Goal: Transaction & Acquisition: Purchase product/service

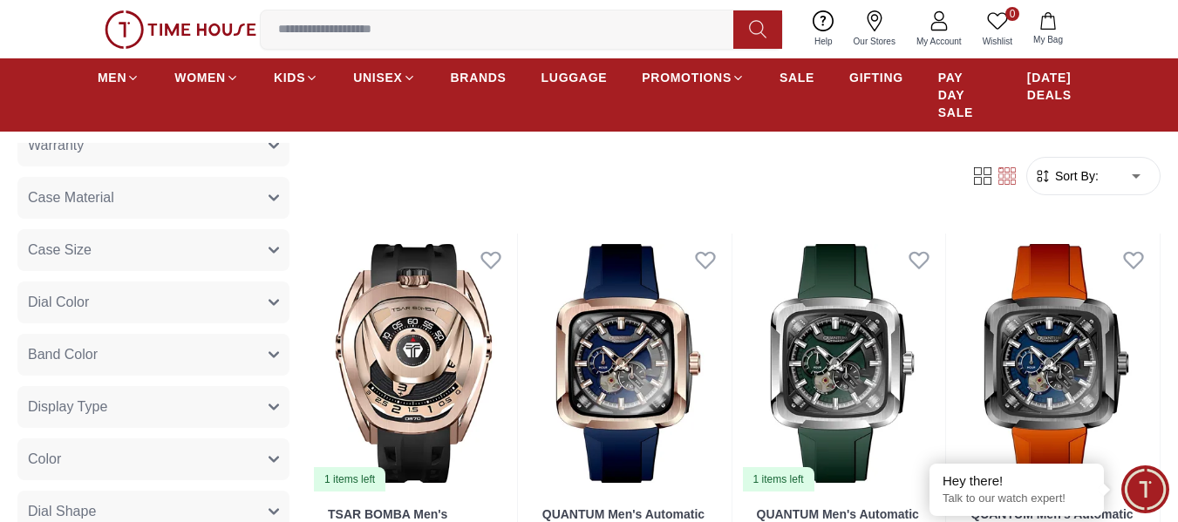
scroll to position [611, 0]
click at [146, 412] on button "Display Type" at bounding box center [153, 407] width 272 height 42
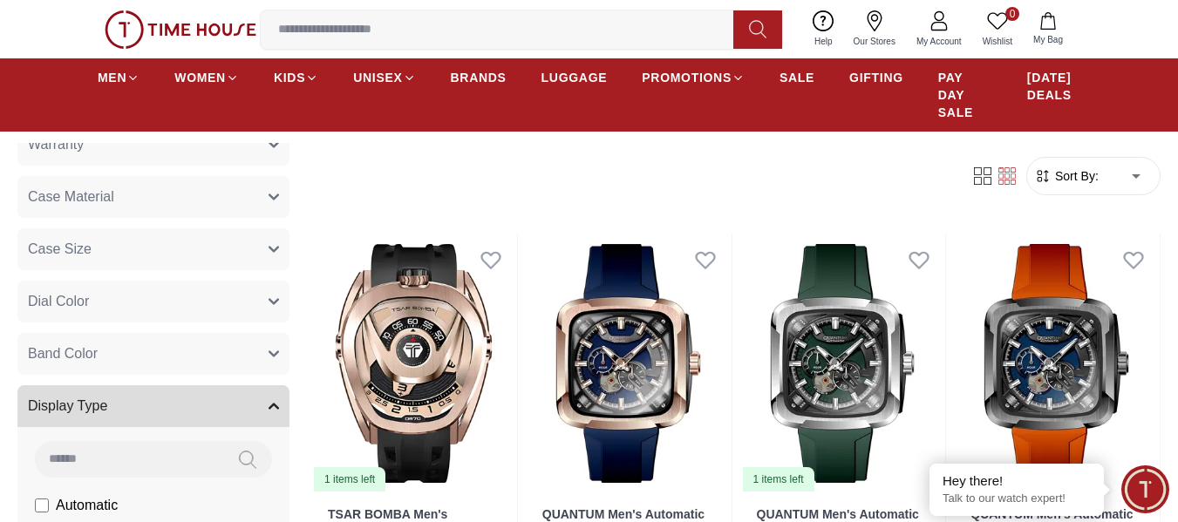
click at [146, 412] on button "Display Type" at bounding box center [153, 407] width 272 height 42
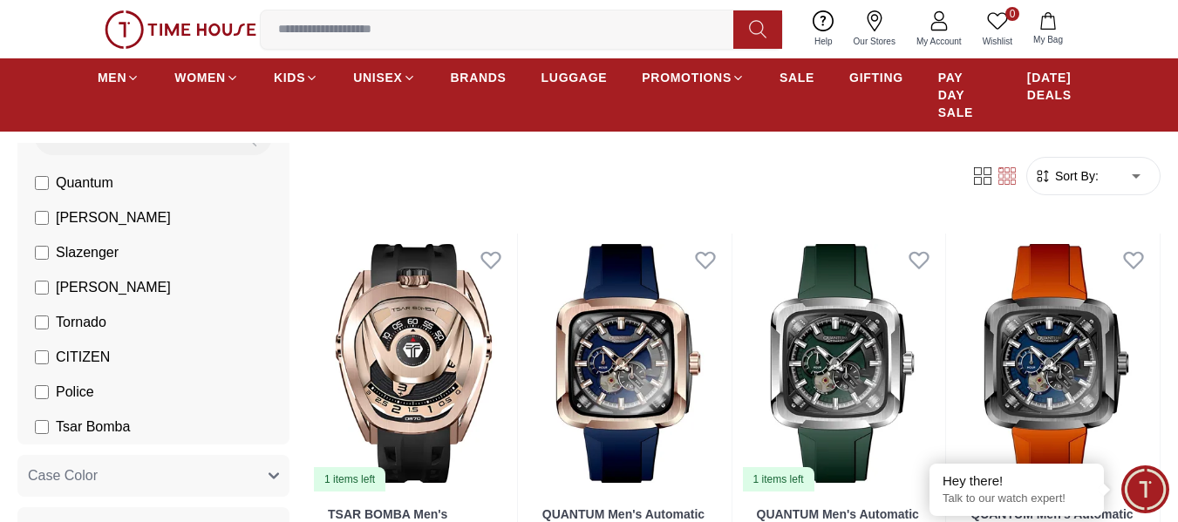
scroll to position [0, 0]
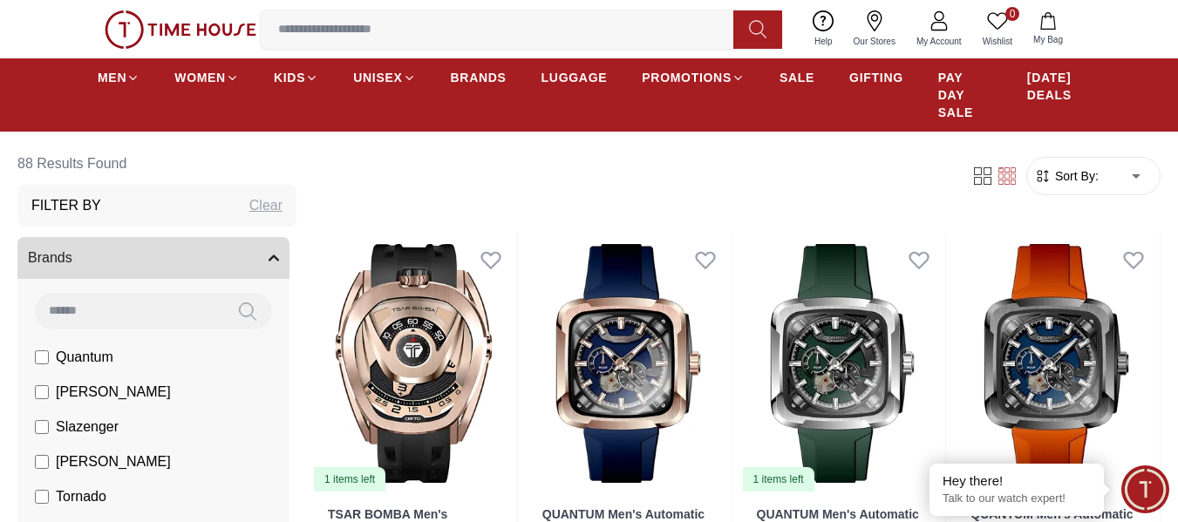
click at [249, 202] on div "Clear" at bounding box center [265, 205] width 33 height 21
click at [90, 196] on h3 "Filter By" at bounding box center [66, 205] width 70 height 21
click at [194, 257] on button "Brands" at bounding box center [153, 258] width 272 height 42
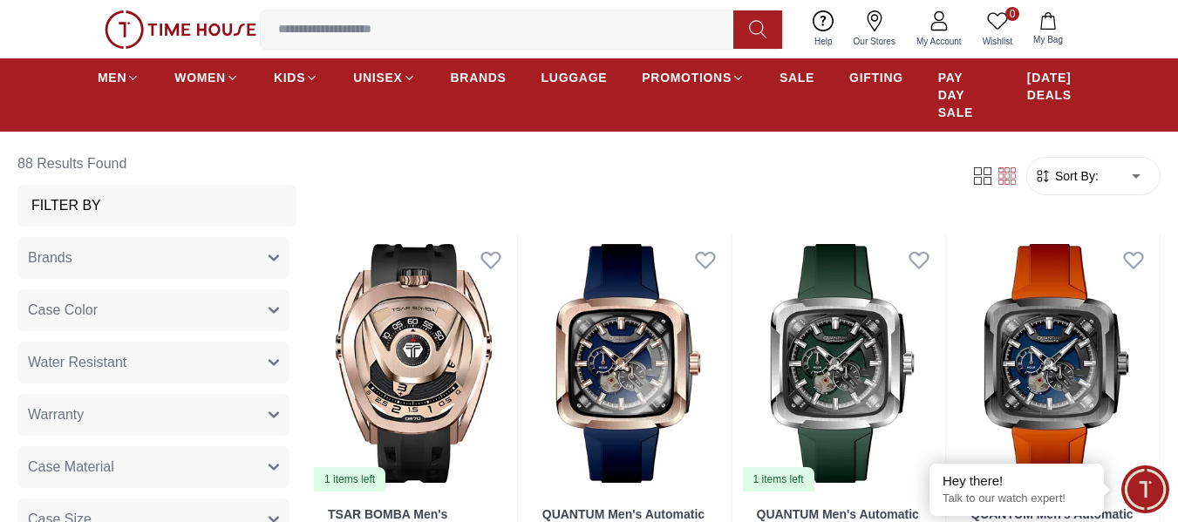
click at [411, 39] on input at bounding box center [504, 29] width 487 height 35
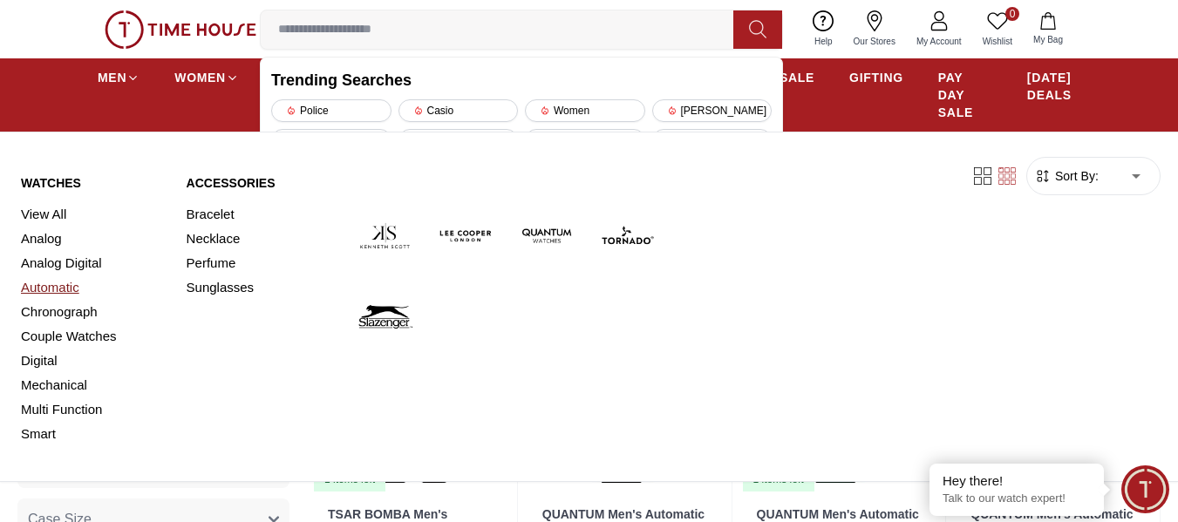
click at [72, 285] on link "Automatic" at bounding box center [93, 288] width 145 height 24
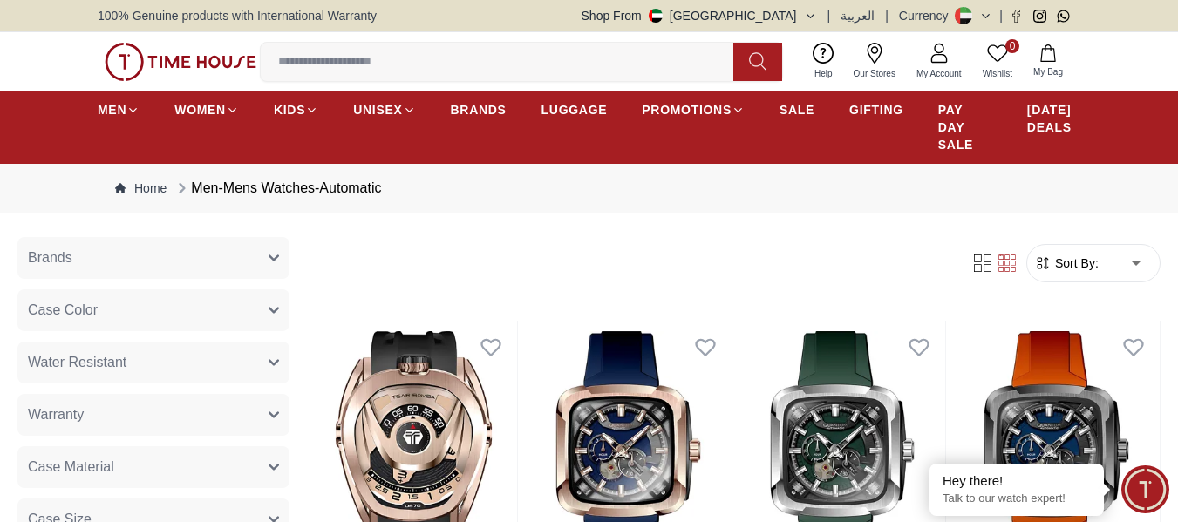
click at [1082, 249] on form "Sort By: ​ ****** ​" at bounding box center [1094, 263] width 134 height 38
click at [1062, 277] on form "Sort By: ​ ****** ​" at bounding box center [1094, 263] width 134 height 38
click at [1083, 266] on span "Sort By:" at bounding box center [1075, 263] width 47 height 17
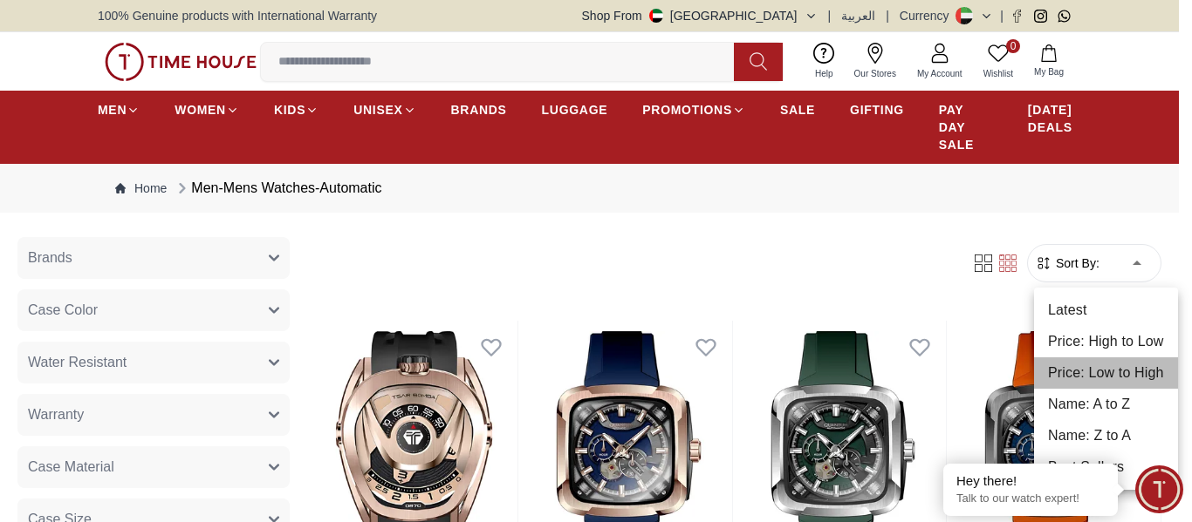
click at [1109, 381] on li "Price: Low to High" at bounding box center [1106, 373] width 144 height 31
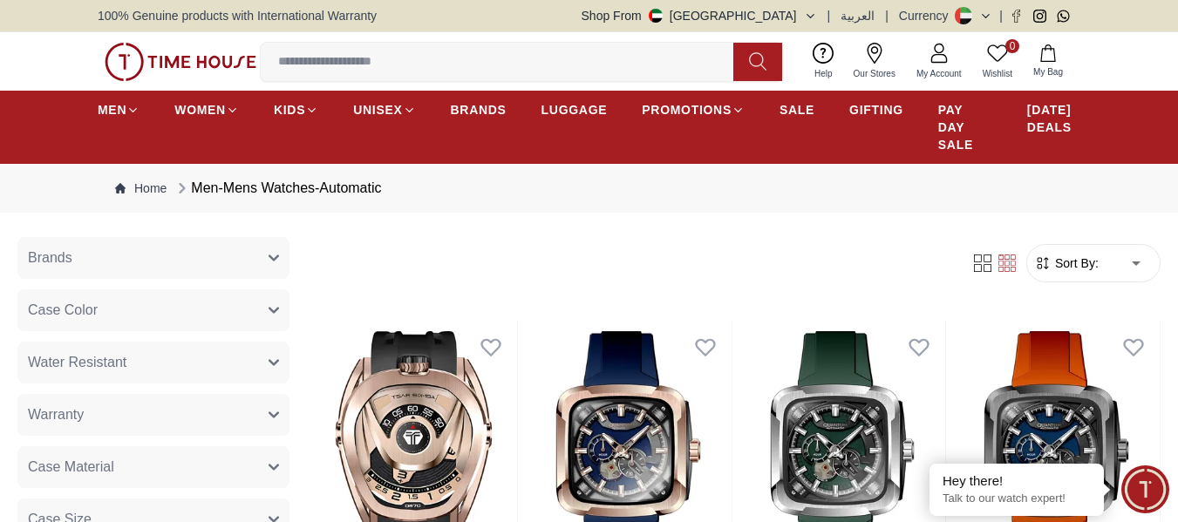
type input "*"
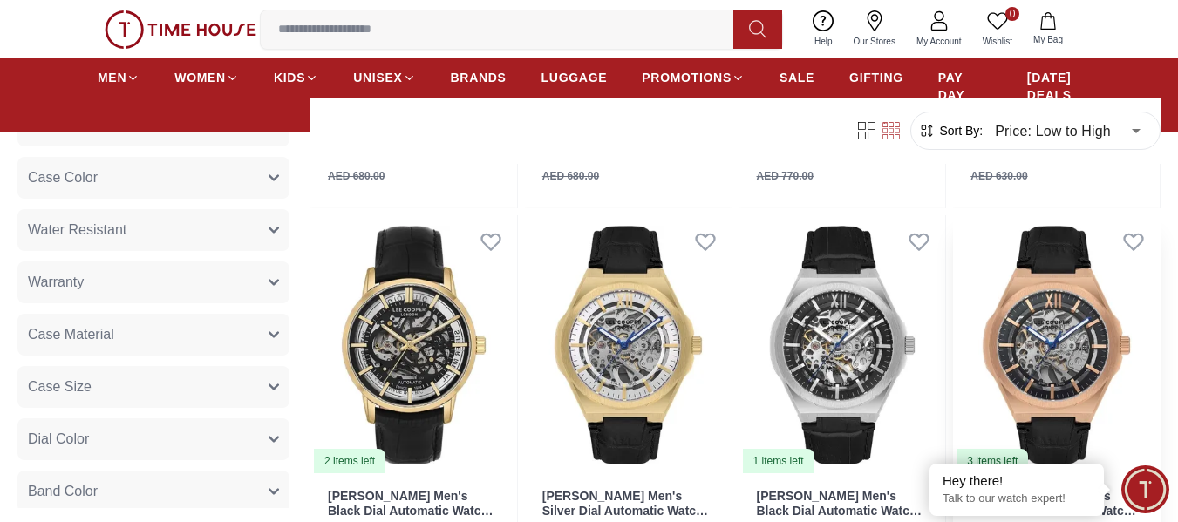
scroll to position [1745, 0]
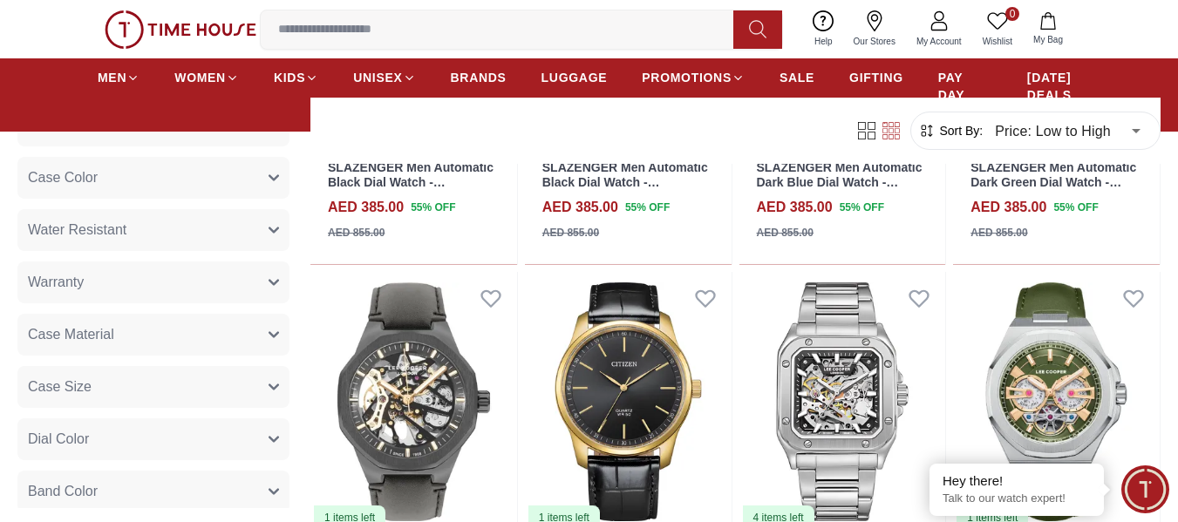
scroll to position [3565, 0]
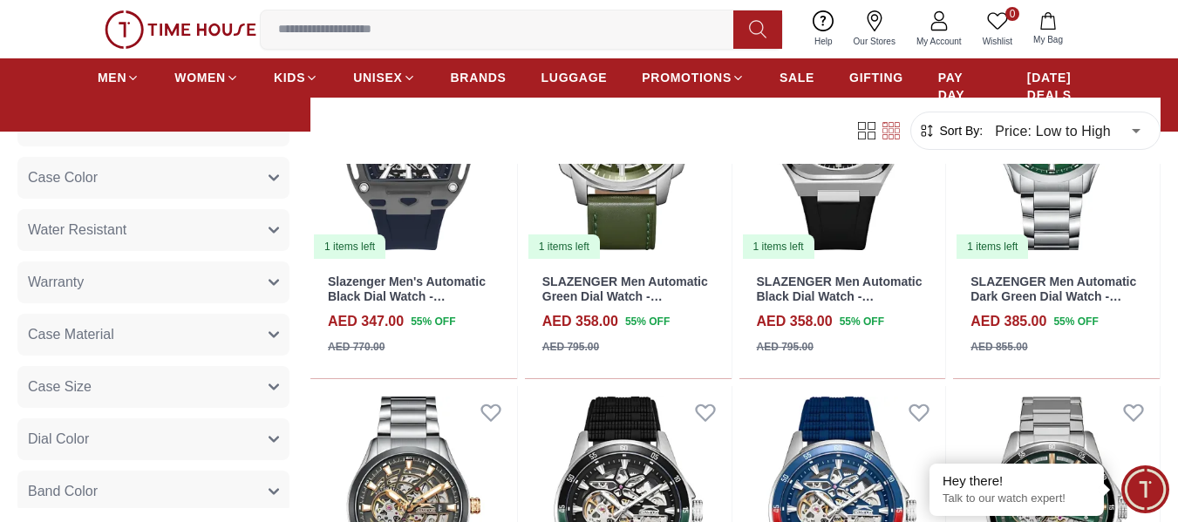
scroll to position [2954, 0]
